Goal: Task Accomplishment & Management: Manage account settings

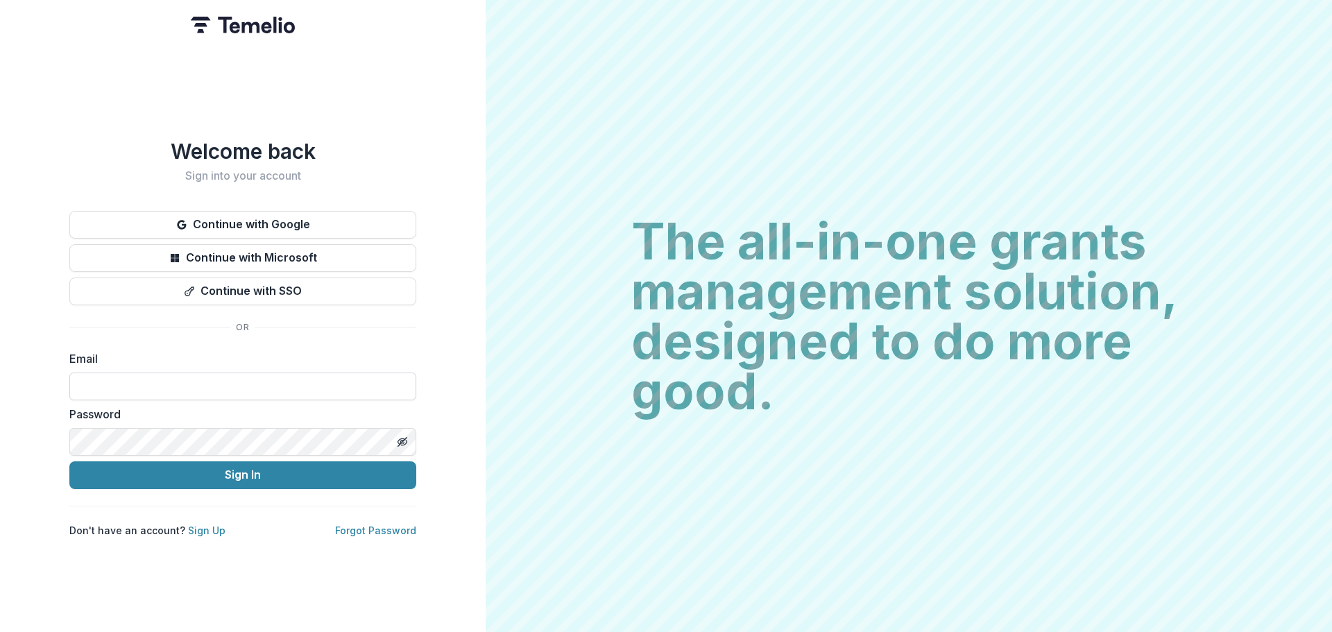
click at [281, 384] on input at bounding box center [242, 387] width 347 height 28
click at [391, 380] on keeper-lock "Open Keeper Popup" at bounding box center [397, 386] width 17 height 17
click at [400, 378] on keeper-lock "Open Keeper Popup" at bounding box center [397, 386] width 17 height 17
click at [396, 388] on keeper-lock "Open Keeper Popup" at bounding box center [397, 386] width 17 height 17
click at [398, 384] on keeper-lock "Open Keeper Popup" at bounding box center [397, 386] width 17 height 17
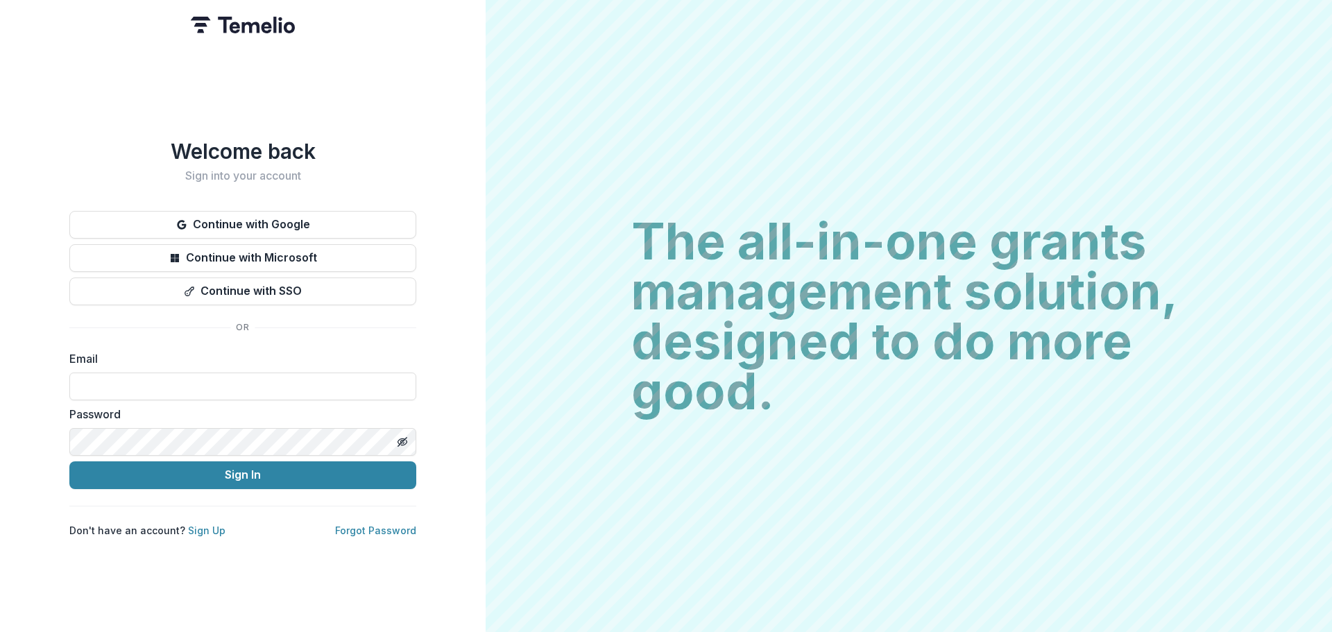
click at [473, 318] on div "Welcome back Sign into your account Continue with Google Continue with Microsof…" at bounding box center [243, 316] width 486 height 632
click at [321, 373] on input at bounding box center [242, 387] width 347 height 28
type input "**********"
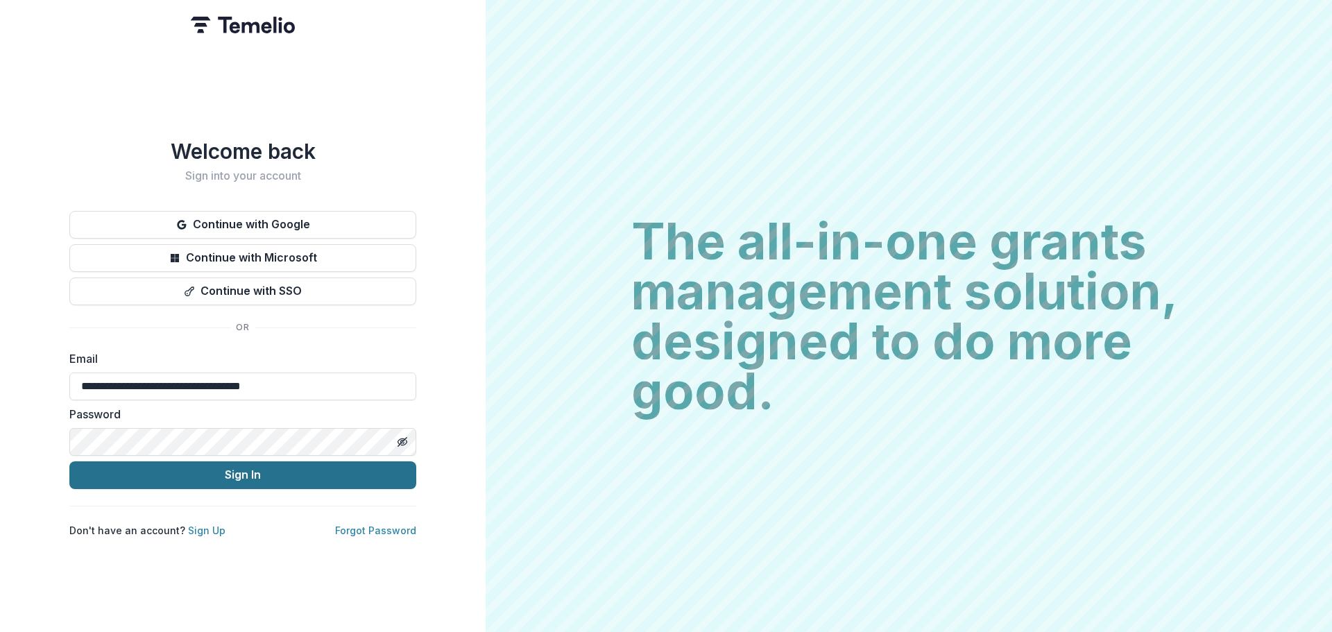
click at [319, 470] on button "Sign In" at bounding box center [242, 475] width 347 height 28
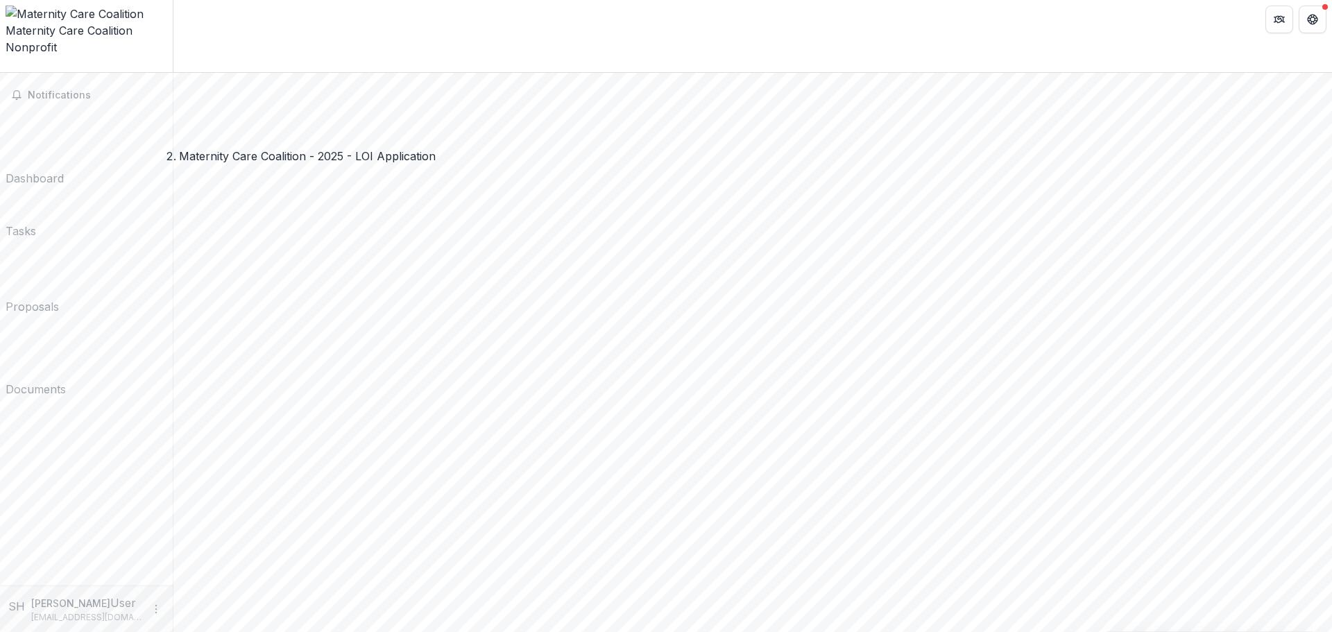
scroll to position [416, 0]
